Goal: Find specific page/section: Find specific page/section

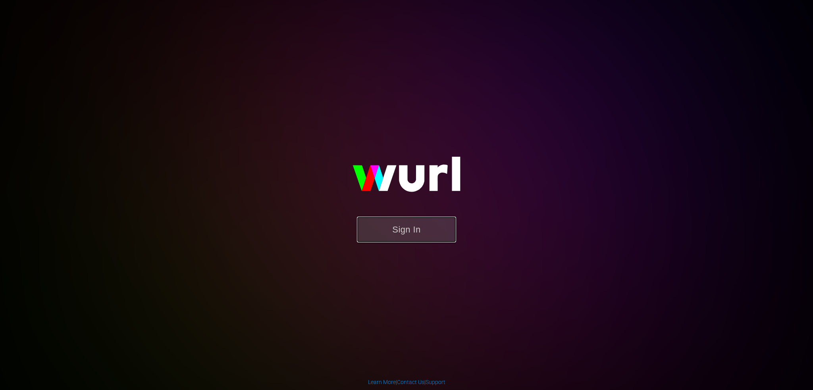
click at [385, 232] on button "Sign In" at bounding box center [406, 230] width 99 height 26
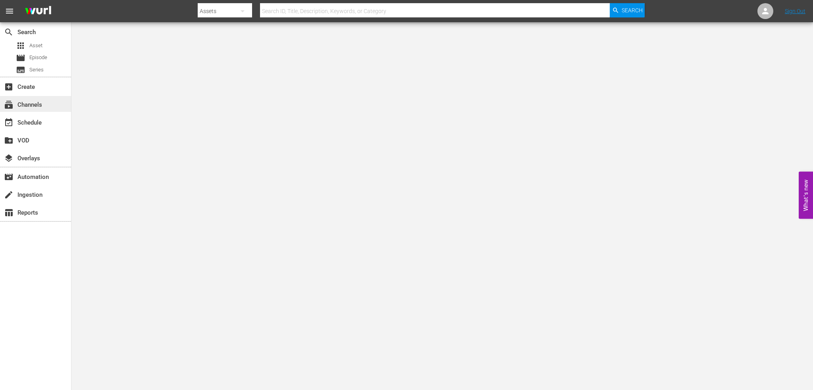
click at [61, 98] on div "subscriptions Channels" at bounding box center [35, 104] width 71 height 16
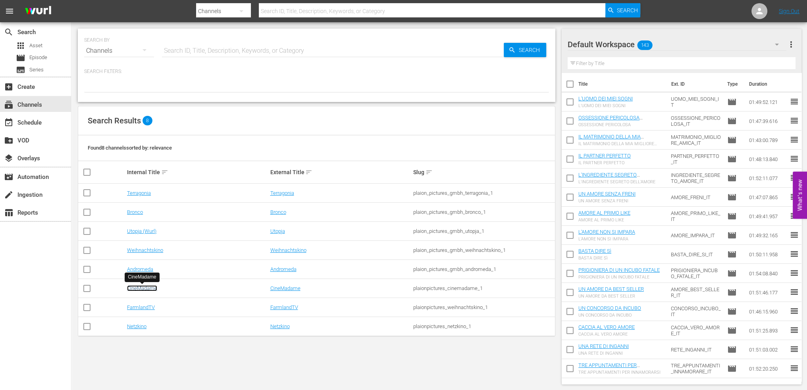
click at [139, 289] on link "CineMadame" at bounding box center [142, 288] width 30 height 6
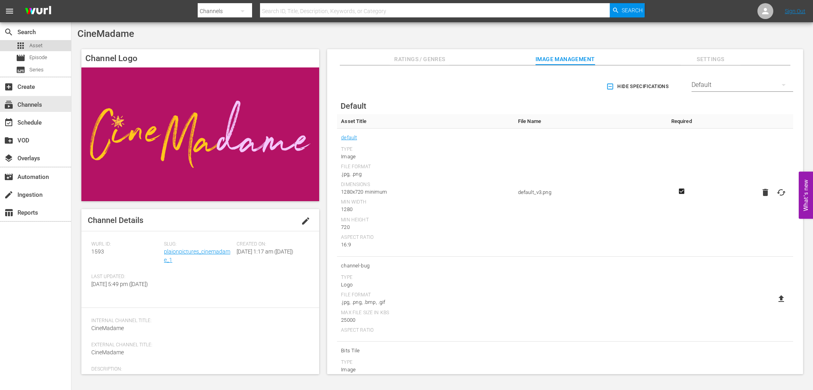
click at [35, 45] on span "Asset" at bounding box center [35, 46] width 13 height 8
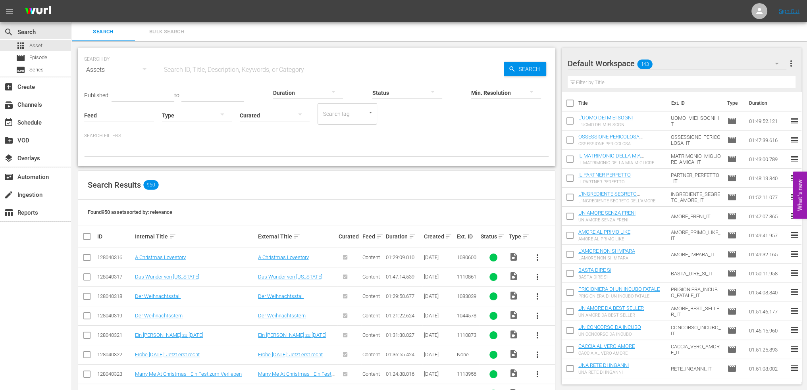
click at [266, 71] on input "text" at bounding box center [333, 69] width 342 height 19
type input "basta"
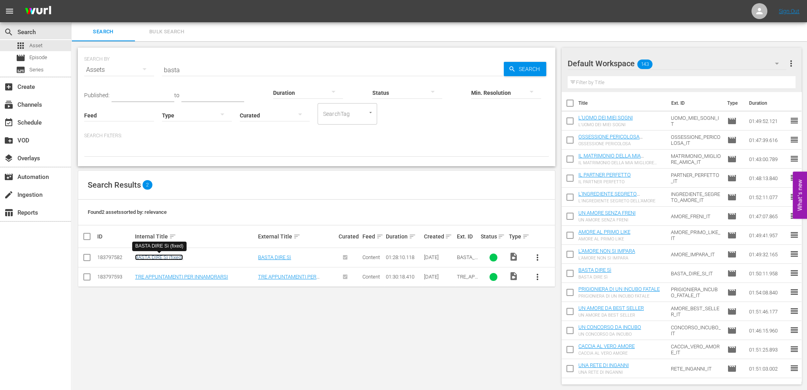
click at [172, 255] on link "BASTA DIRE Sì (fixed)" at bounding box center [159, 257] width 48 height 6
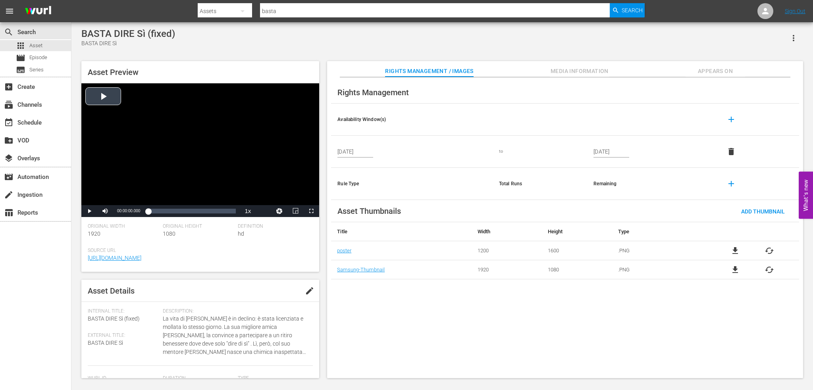
click at [101, 101] on div "Video Player" at bounding box center [200, 144] width 238 height 122
click at [179, 206] on div "Loaded : 0.79% 00:29:31.351 00:00:05.227" at bounding box center [192, 211] width 96 height 12
click at [205, 205] on div "Video Player" at bounding box center [200, 144] width 238 height 122
click at [203, 211] on div "Loaded : 36.56% 00:55:03.331 00:31:32.968" at bounding box center [192, 211] width 88 height 8
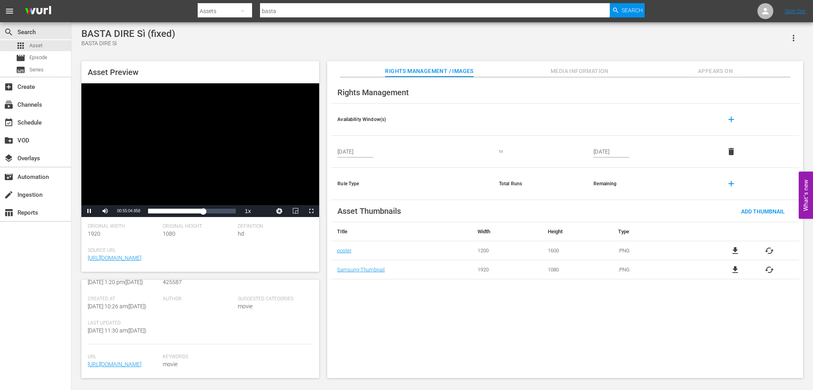
scroll to position [186, 0]
click at [24, 192] on div "create Ingestion" at bounding box center [22, 193] width 44 height 7
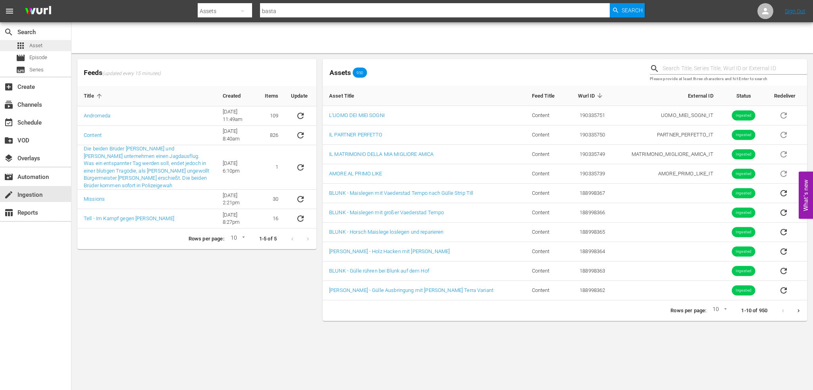
click at [39, 49] on span "Asset" at bounding box center [35, 46] width 13 height 8
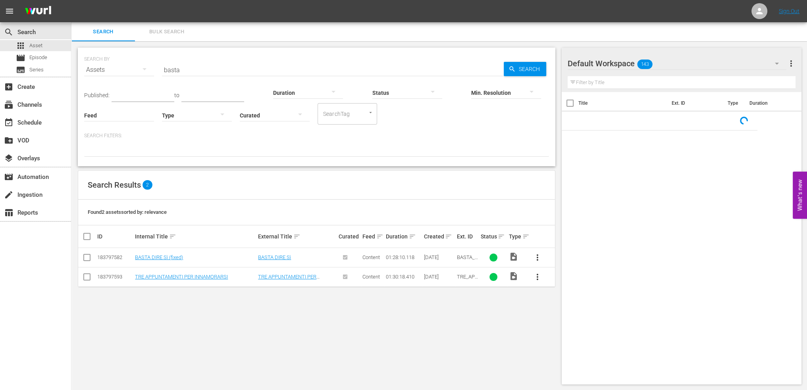
click at [246, 71] on input "basta" at bounding box center [333, 69] width 342 height 19
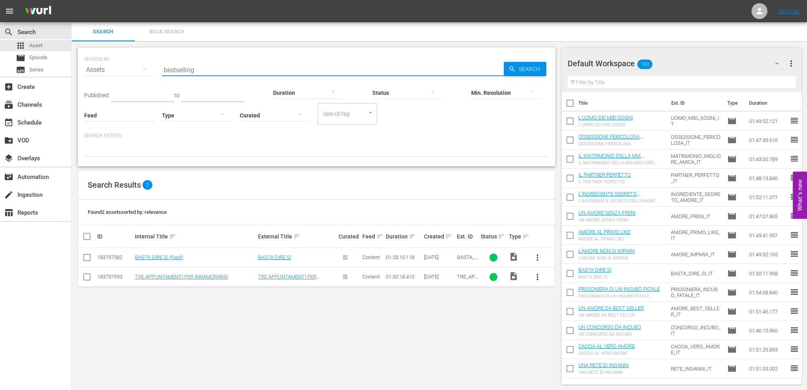
type input "bestselling"
click at [184, 275] on link "UN AMORE DA BEST SELLER (fixed)" at bounding box center [175, 277] width 81 height 6
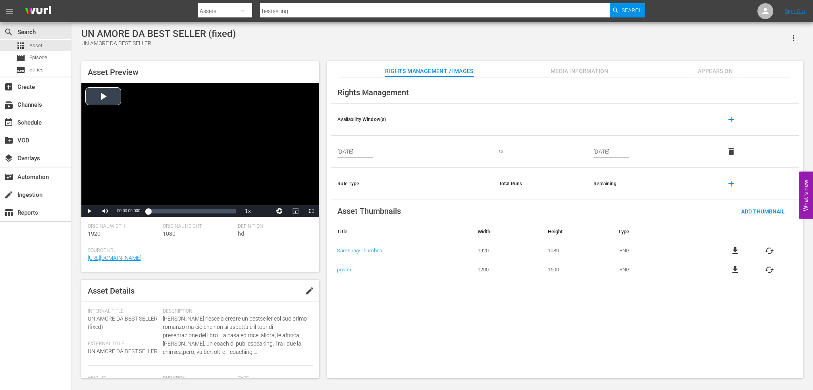
click at [105, 101] on div "Video Player" at bounding box center [200, 144] width 238 height 122
click at [177, 212] on div "Loaded : 0.45% 00:28:49.809 00:00:00.852" at bounding box center [192, 211] width 88 height 8
click at [190, 212] on div "Loaded : 33.35% 00:43:02.532 00:29:39.332" at bounding box center [192, 211] width 88 height 8
click at [89, 211] on span "Video Player" at bounding box center [89, 211] width 0 height 0
